Goal: Find specific page/section: Find specific page/section

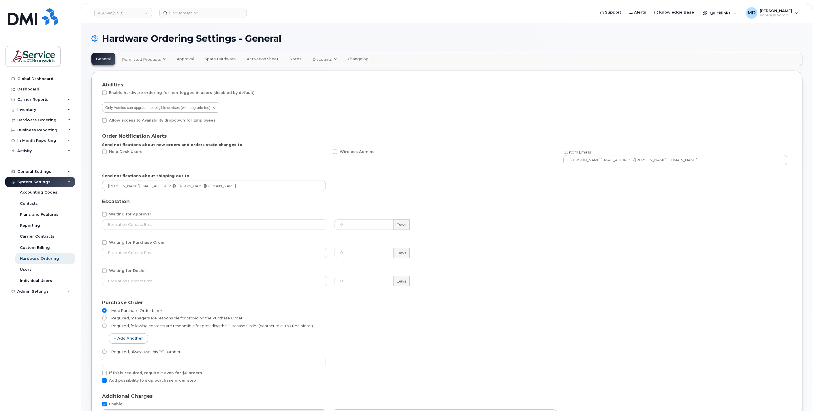
select select "admins"
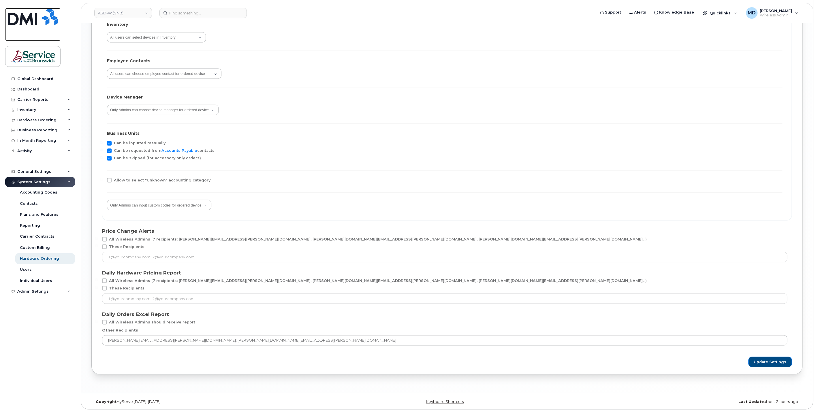
click at [35, 23] on img at bounding box center [33, 16] width 50 height 17
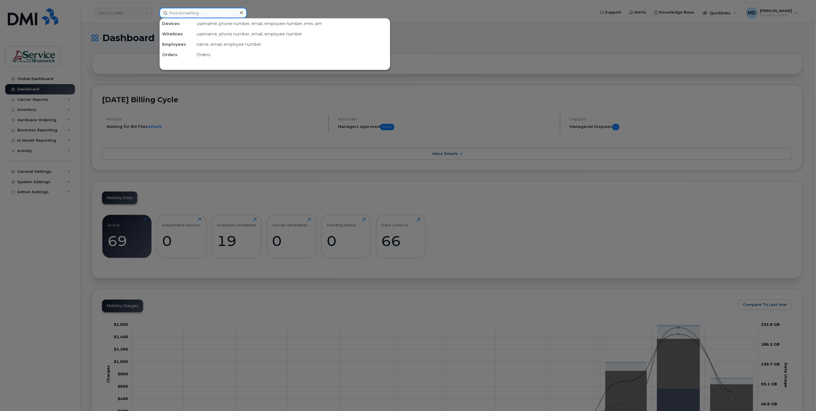
click at [208, 15] on input at bounding box center [202, 13] width 87 height 10
paste input "300578"
type input "300578"
